Goal: Use online tool/utility: Utilize a website feature to perform a specific function

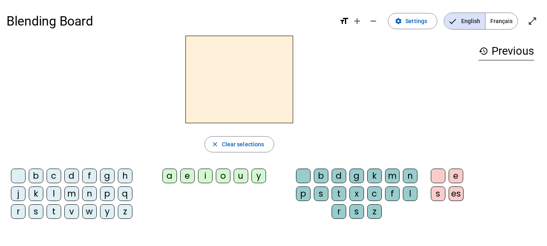
click at [73, 174] on div "d" at bounding box center [71, 176] width 15 height 15
click at [242, 178] on div "u" at bounding box center [241, 176] width 15 height 15
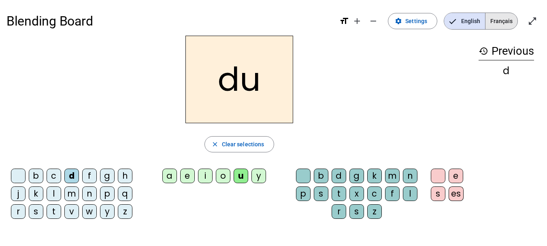
click at [498, 19] on span "Français" at bounding box center [502, 21] width 32 height 16
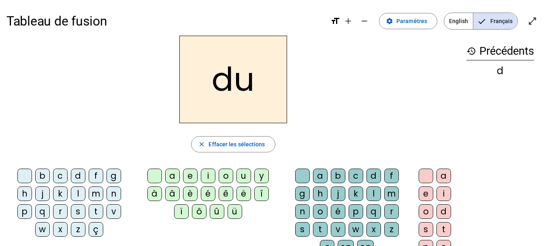
click at [100, 208] on div "t" at bounding box center [96, 211] width 15 height 15
click at [175, 173] on div "a" at bounding box center [172, 176] width 15 height 15
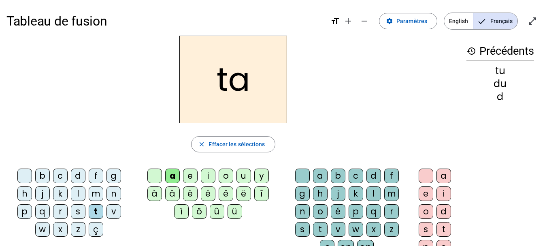
click at [194, 174] on div "e" at bounding box center [190, 176] width 15 height 15
click at [77, 175] on div "d" at bounding box center [78, 176] width 15 height 15
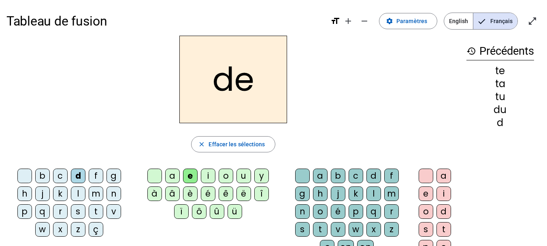
click at [45, 192] on div "j" at bounding box center [42, 193] width 15 height 15
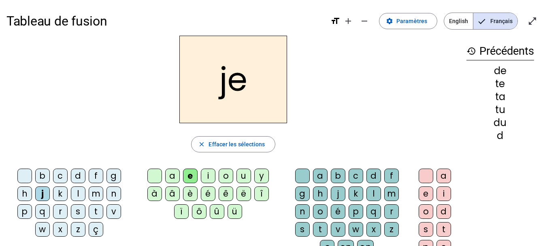
click at [94, 191] on div "m" at bounding box center [96, 193] width 15 height 15
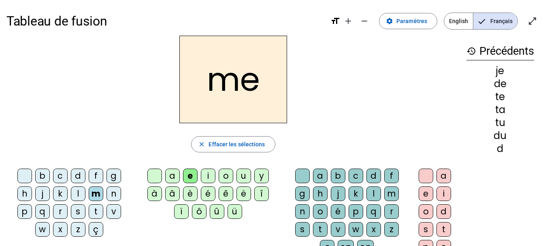
click at [169, 179] on div "a" at bounding box center [172, 176] width 15 height 15
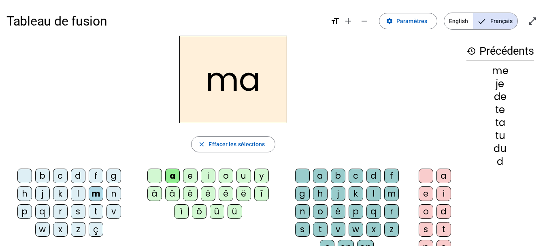
click at [372, 188] on div "l" at bounding box center [374, 193] width 15 height 15
